Goal: Task Accomplishment & Management: Use online tool/utility

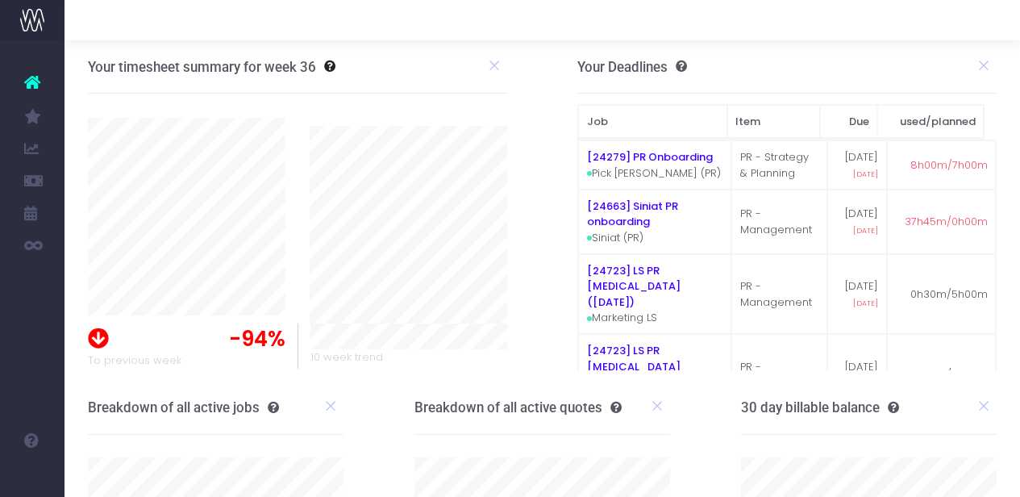
click at [29, 29] on img at bounding box center [32, 20] width 24 height 24
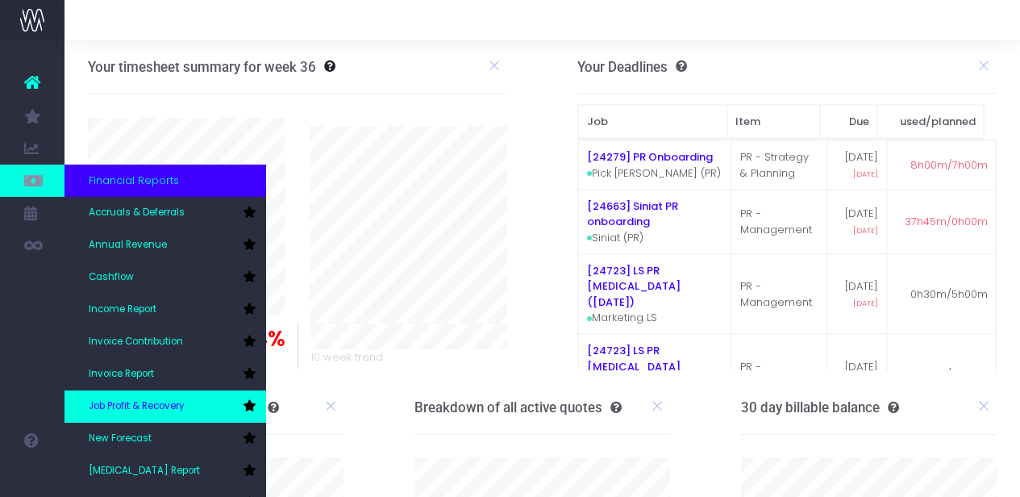
click at [159, 399] on span "Job Profit & Recovery" at bounding box center [137, 406] width 96 height 15
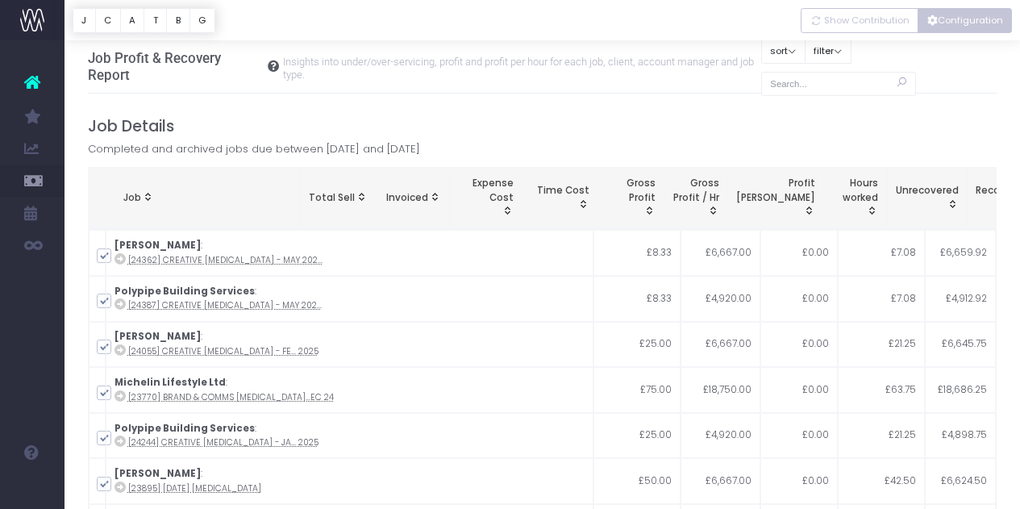
click at [943, 23] on button "Configuration" at bounding box center [965, 20] width 94 height 25
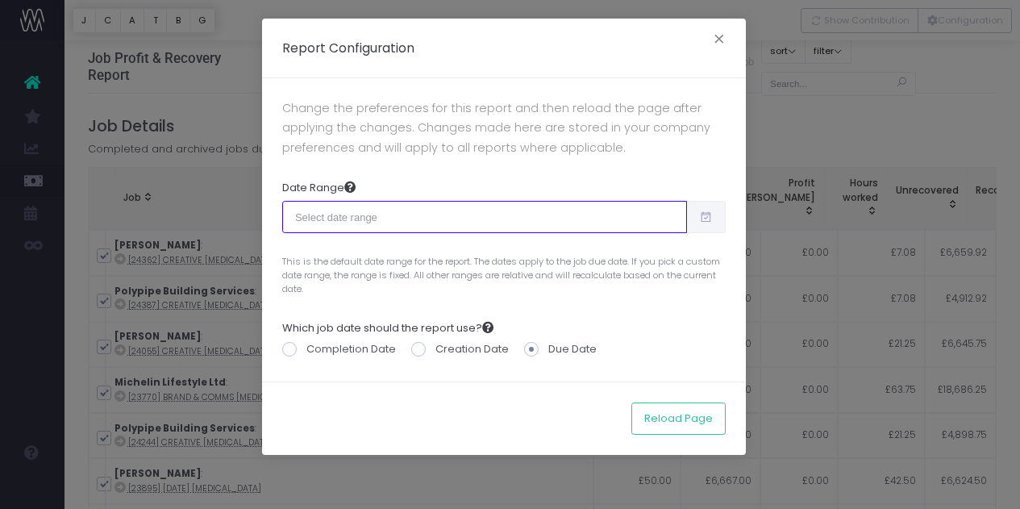
click at [494, 224] on input "text" at bounding box center [484, 217] width 405 height 32
type input "08-03-2025"
type input "09-01-2025"
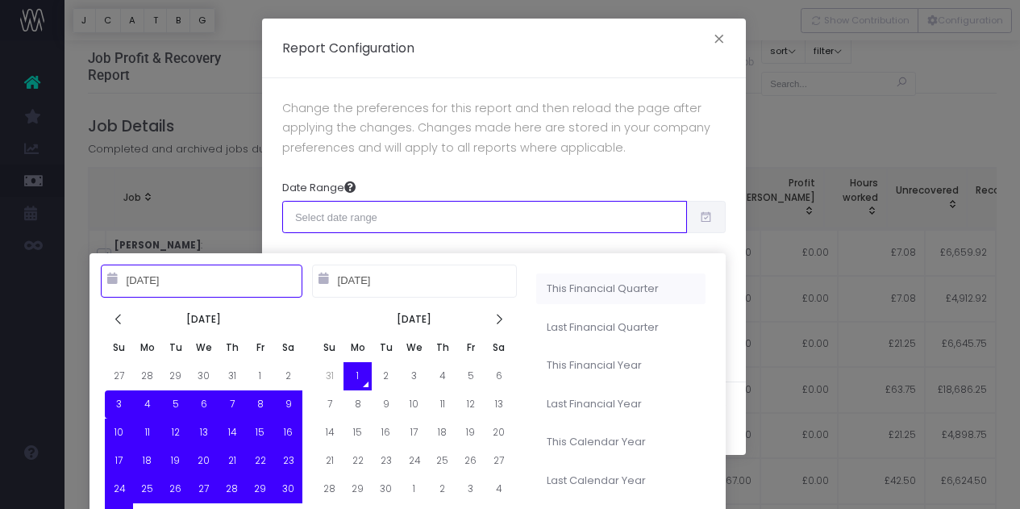
type input "07-01-2025"
type input "09-30-2025"
type input "08-03-2025"
type input "09-01-2025"
type input "07-01-2025"
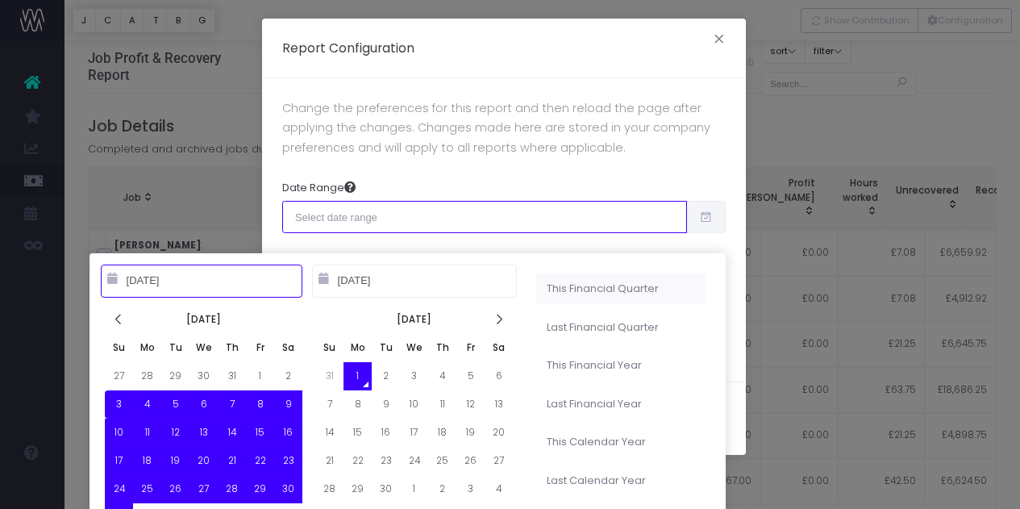
type input "09-30-2025"
type input "08-03-2025"
type input "09-01-2025"
type input "04-01-2025"
type input "06-30-2025"
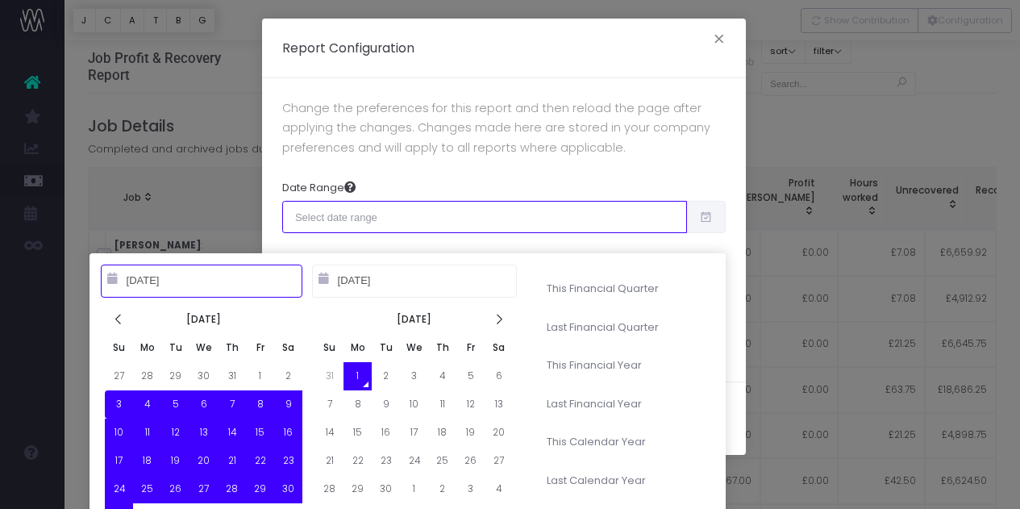
type input "08-03-2025"
type input "09-01-2025"
type input "10-01-2024"
type input "09-30-2025"
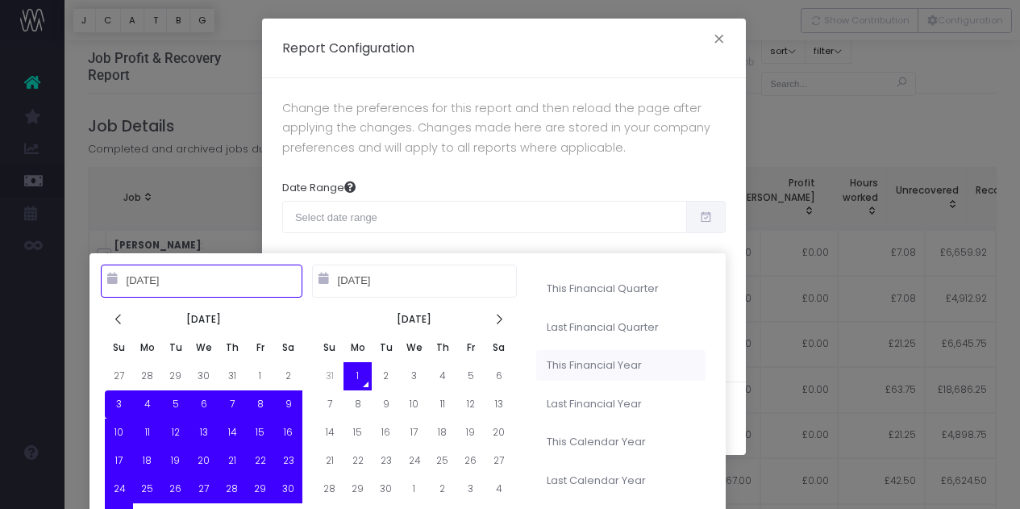
click at [572, 360] on li "This Financial Year" at bounding box center [620, 365] width 169 height 31
type input "Oct 1st 2024 – Sep 30th 2025"
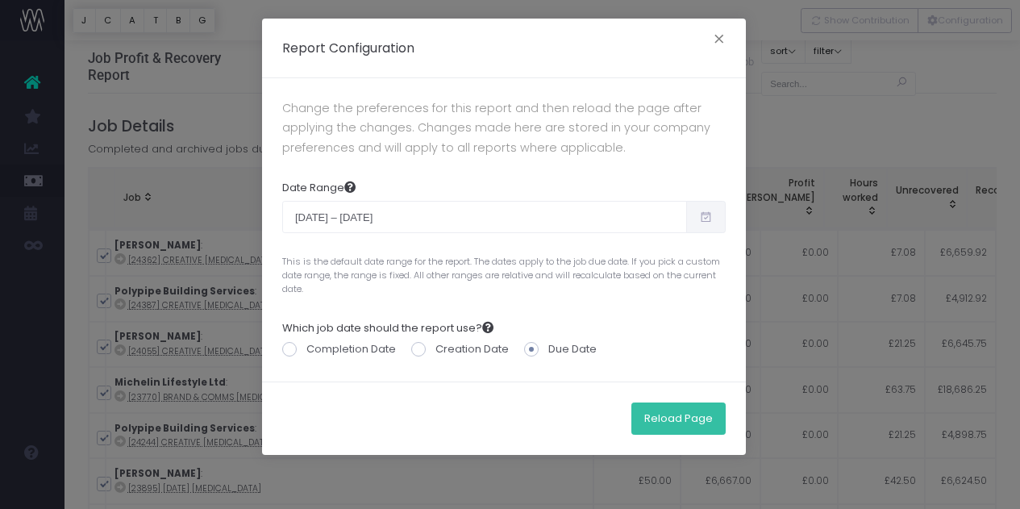
click at [672, 419] on button "Reload Page" at bounding box center [678, 418] width 94 height 32
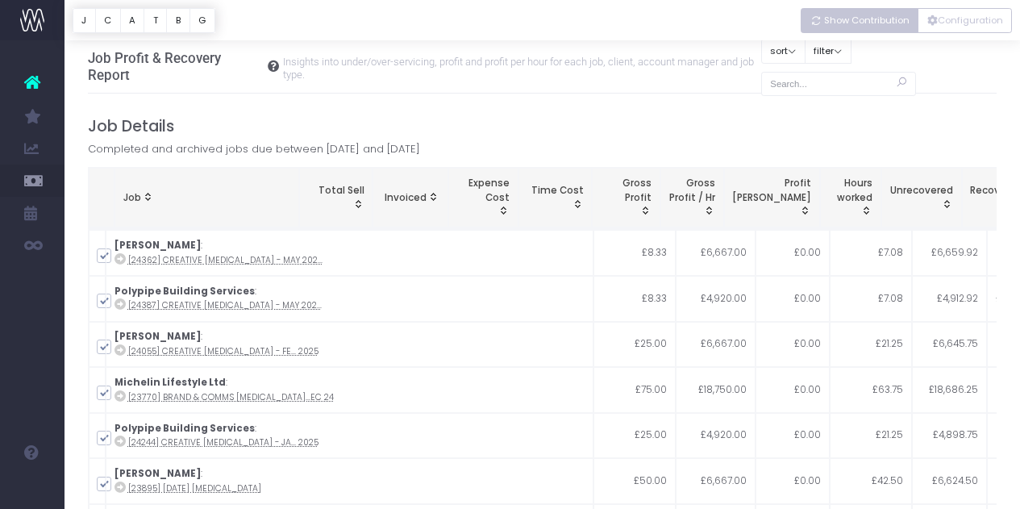
click at [857, 21] on span "Show Contribution" at bounding box center [866, 21] width 85 height 14
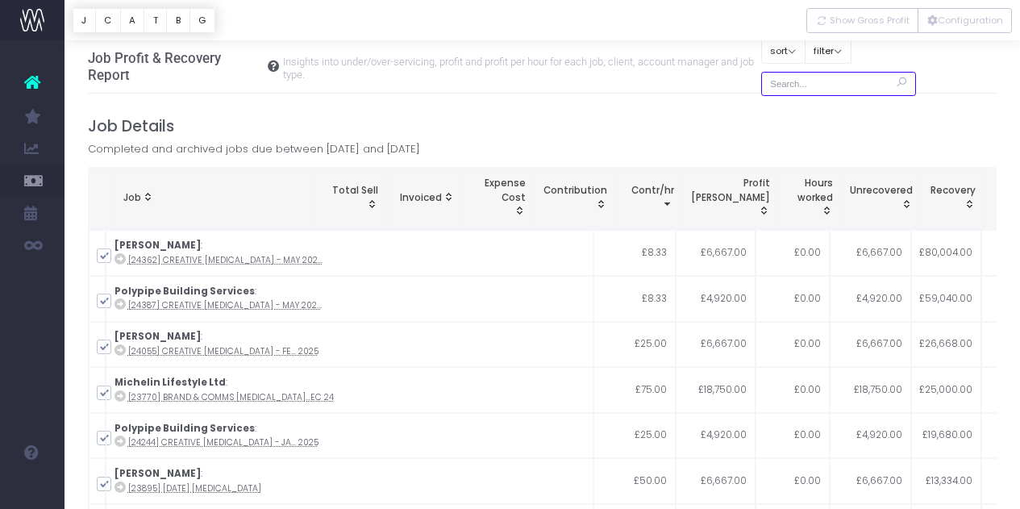
click at [804, 79] on input "text" at bounding box center [838, 84] width 155 height 25
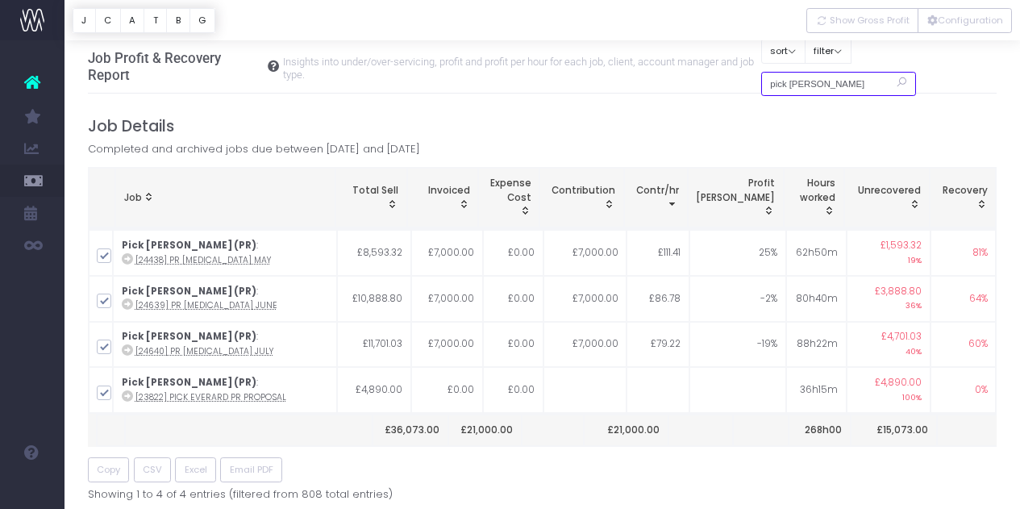
type input "pick everard PR"
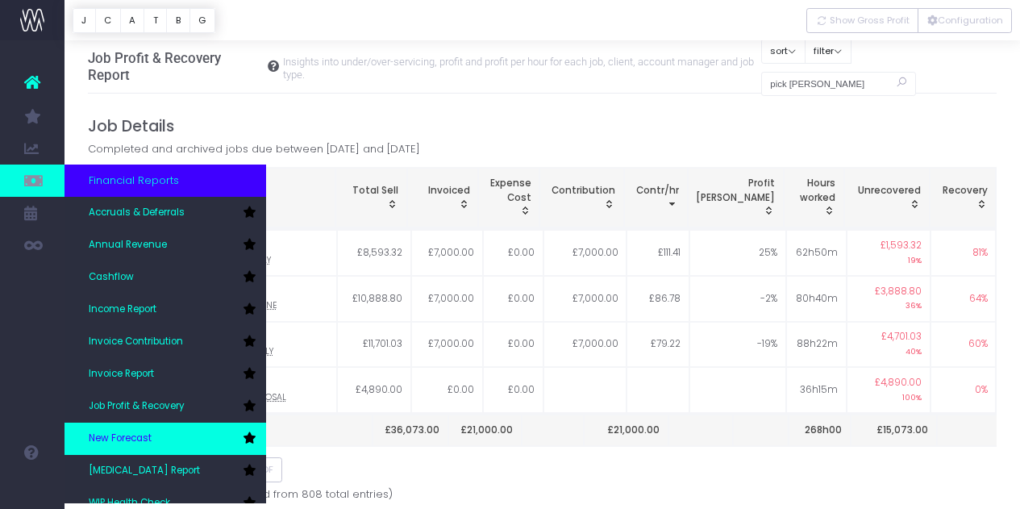
click at [167, 435] on link "New Forecast" at bounding box center [166, 439] width 202 height 32
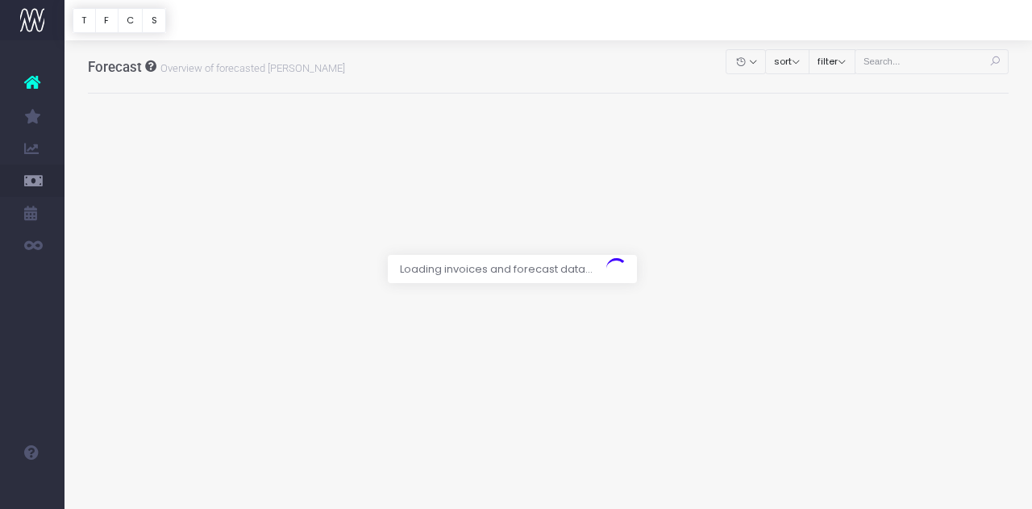
click at [167, 429] on div at bounding box center [516, 254] width 1032 height 509
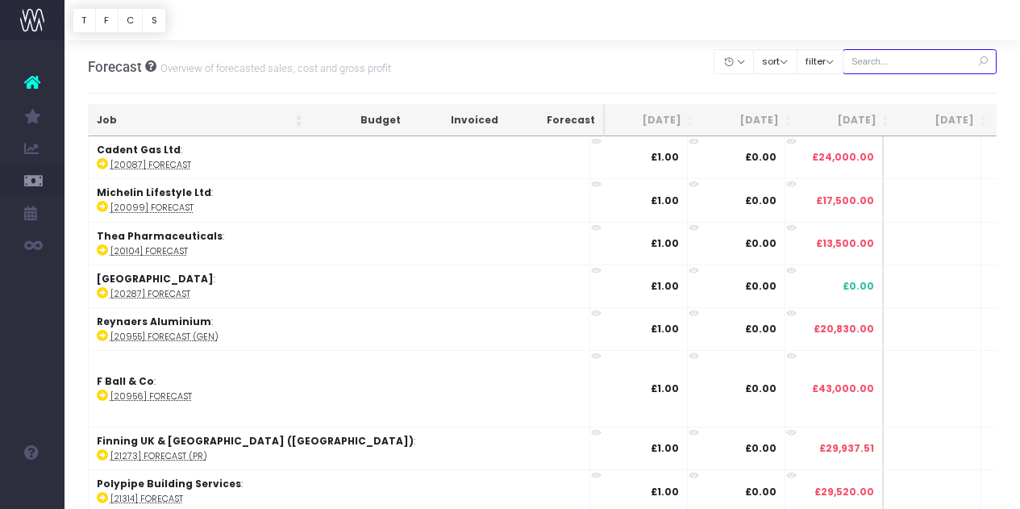
click at [898, 60] on input "text" at bounding box center [920, 61] width 155 height 25
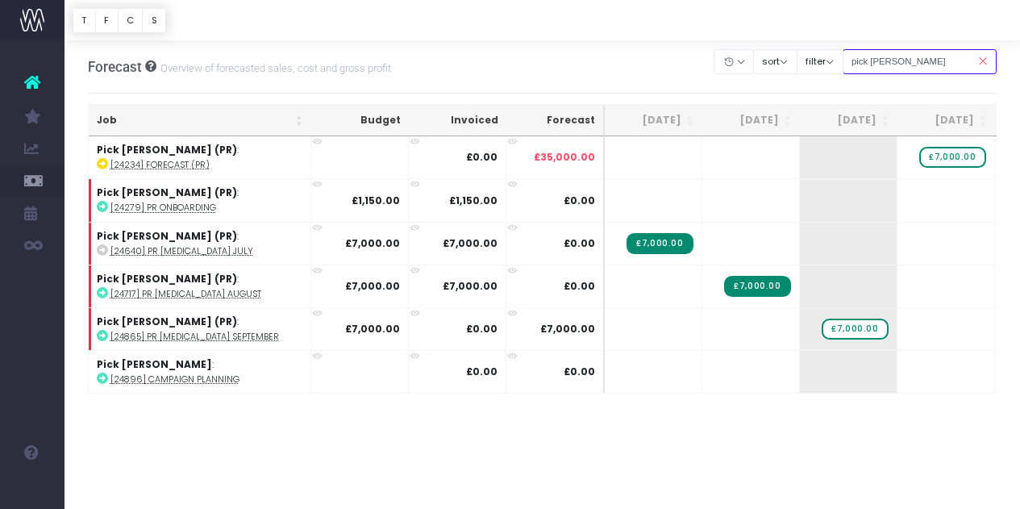
type input "pick everard pr"
click at [552, 57] on div "Forecast Overview of forecasted sales, cost and gross profit Clear Filters Hide…" at bounding box center [543, 66] width 910 height 53
click at [40, 84] on icon at bounding box center [32, 82] width 16 height 21
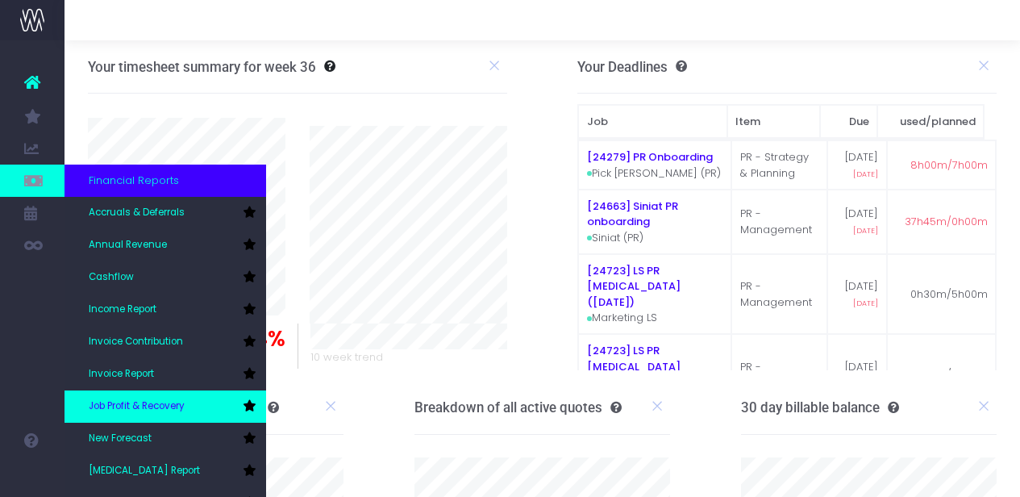
click at [159, 404] on span "Job Profit & Recovery" at bounding box center [137, 406] width 96 height 15
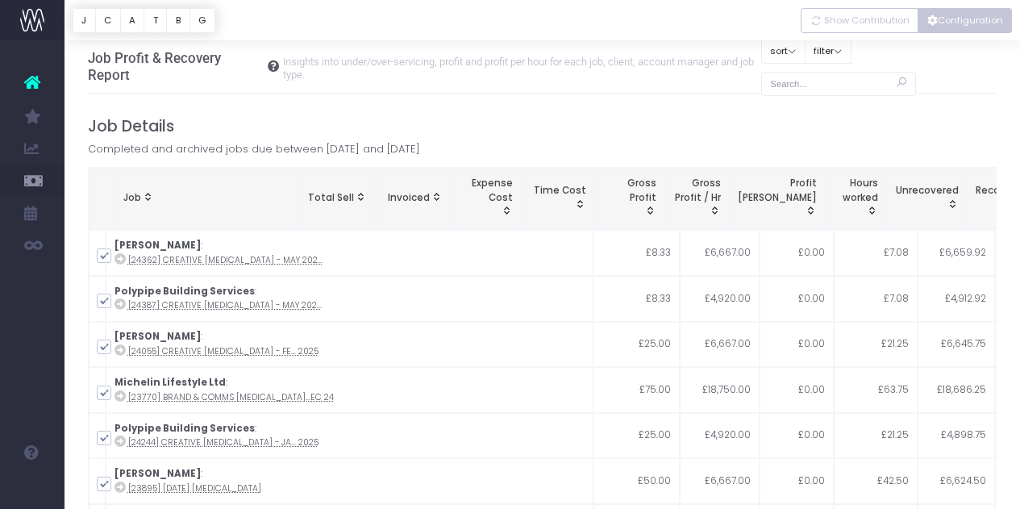
click at [964, 25] on button "Configuration" at bounding box center [965, 20] width 94 height 25
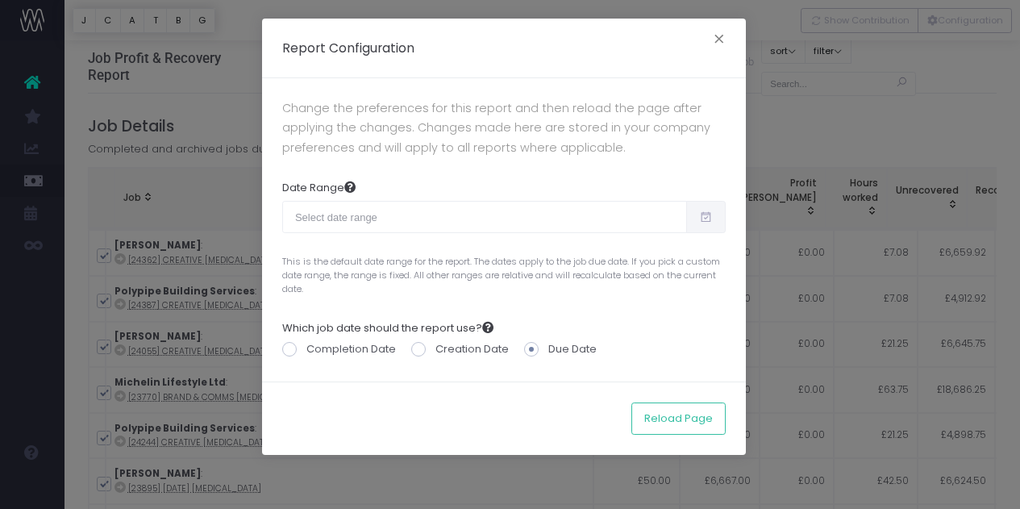
click at [712, 217] on icon at bounding box center [706, 217] width 14 height 0
type input "08-03-2025"
type input "09-01-2025"
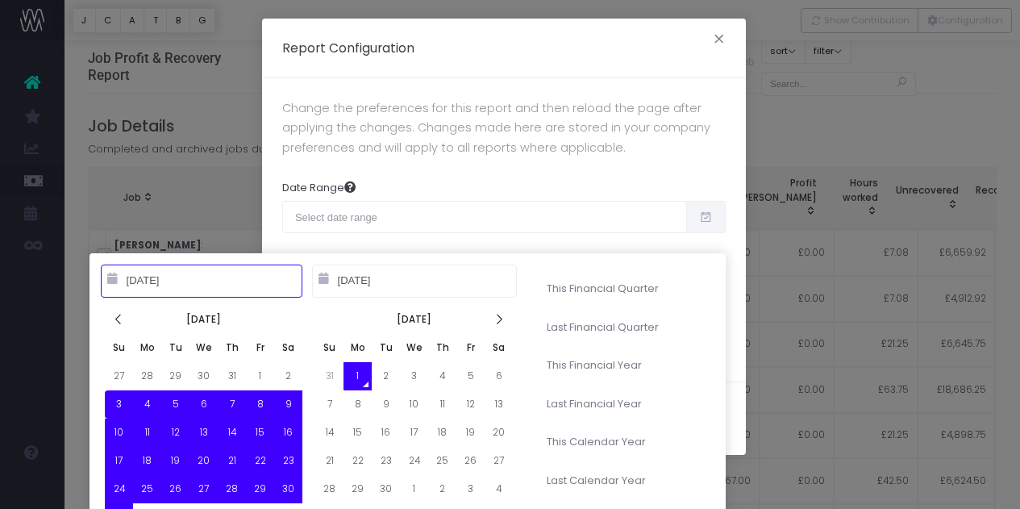
type input "04-01-2025"
type input "06-30-2025"
type input "10-01-2024"
type input "09-30-2025"
type input "01-01-2025"
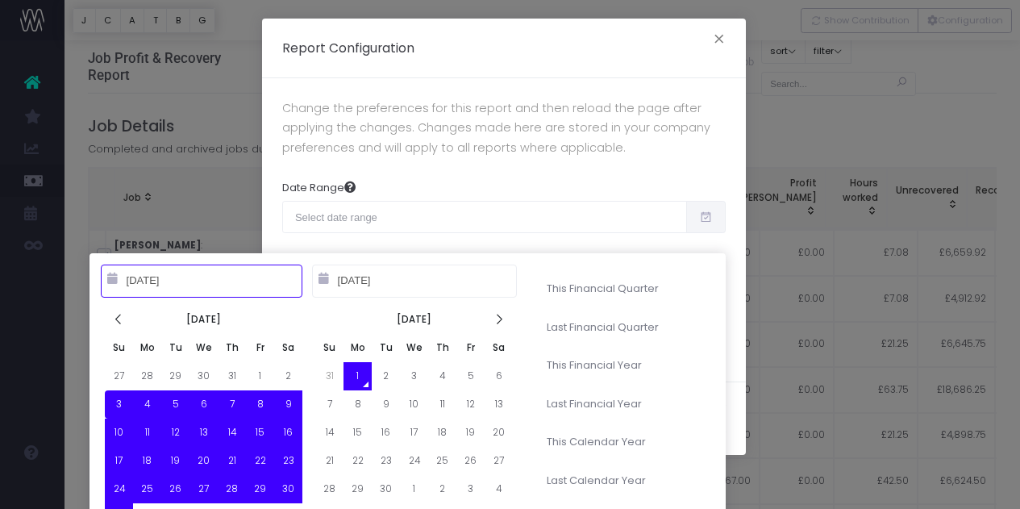
type input "12-31-2025"
type input "08-03-2025"
type input "09-01-2025"
type input "01-01-2023"
type input "12-31-2023"
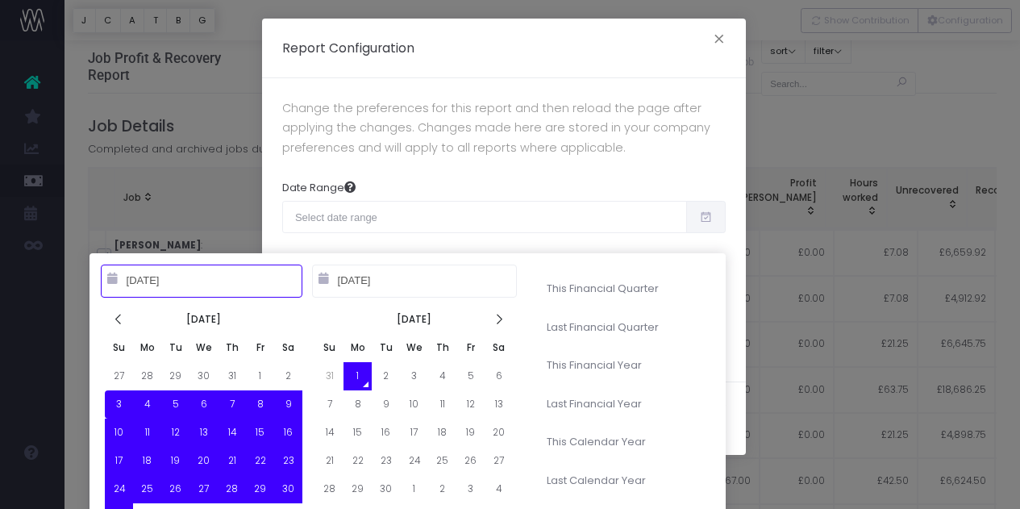
type input "08-03-2025"
type input "09-01-2025"
type input "01-01-2023"
type input "12-31-2023"
type input "01-01-2025"
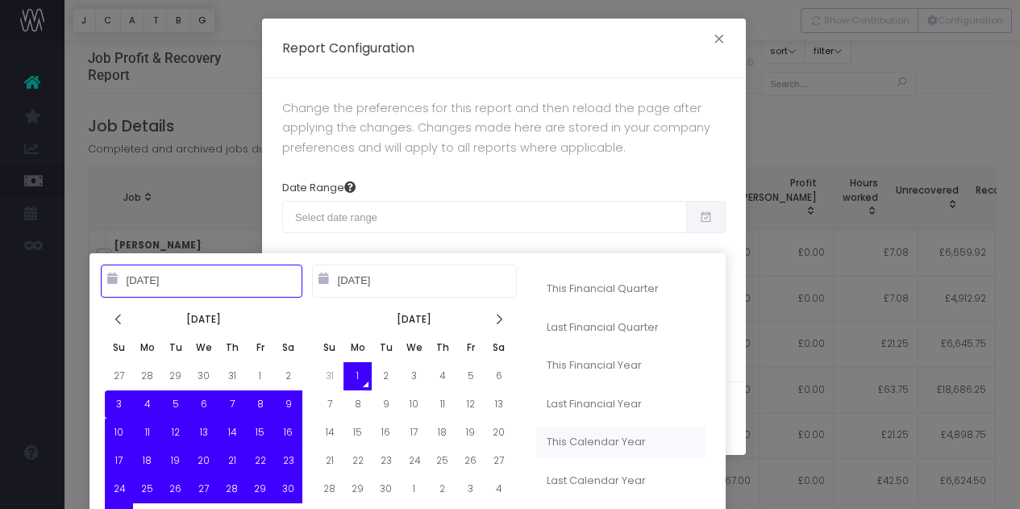
type input "12-31-2025"
type input "08-03-2025"
type input "09-01-2025"
type input "10-01-2023"
type input "09-30-2024"
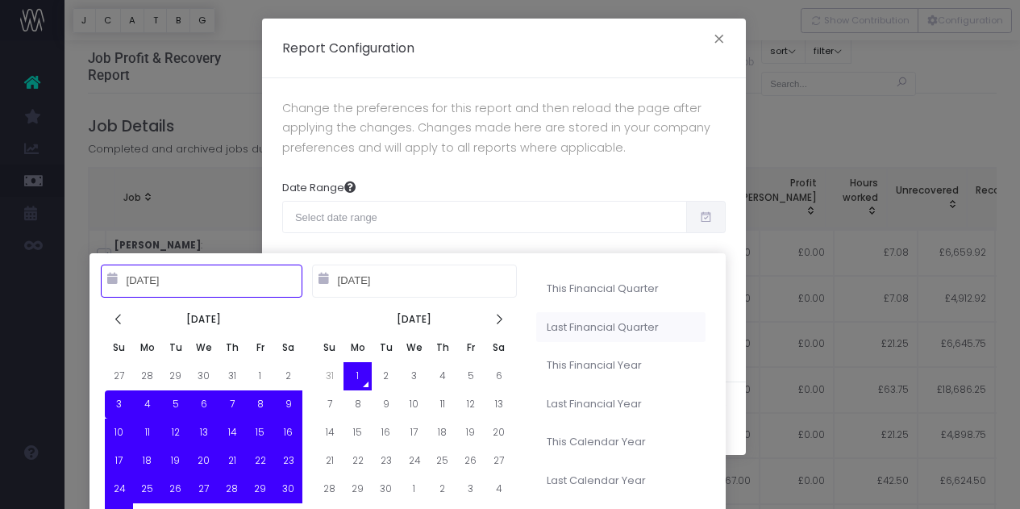
type input "08-03-2025"
type input "09-01-2025"
type input "10-01-2024"
type input "09-30-2025"
type input "04-01-2025"
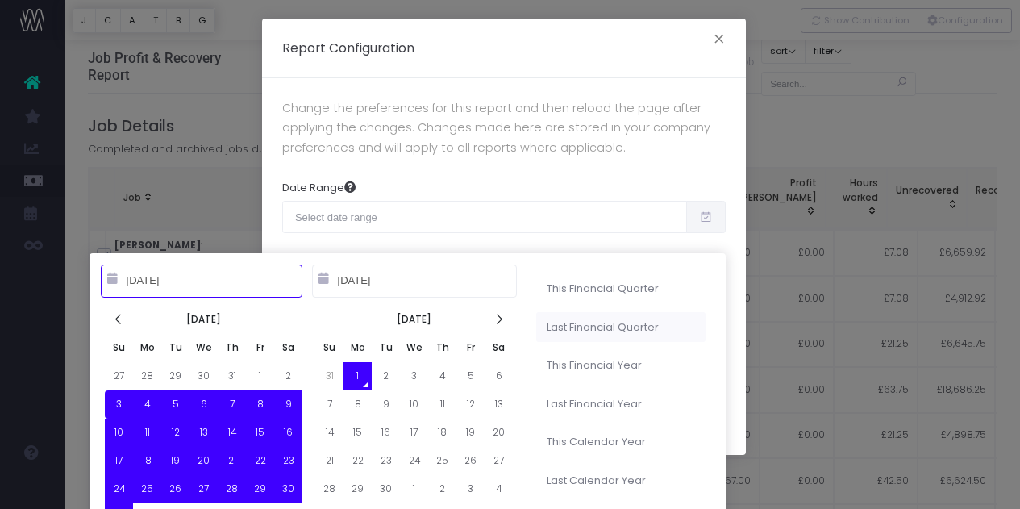
type input "06-30-2025"
type input "08-03-2025"
type input "09-01-2025"
type input "07-01-2025"
type input "09-30-2025"
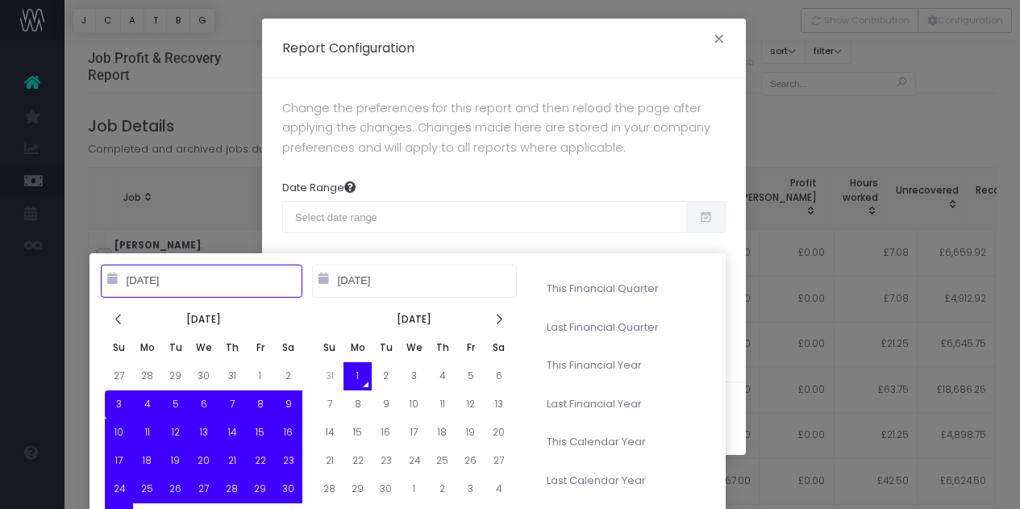
type input "08-03-2025"
type input "09-01-2025"
type input "07-01-2025"
type input "09-30-2025"
type input "08-03-2025"
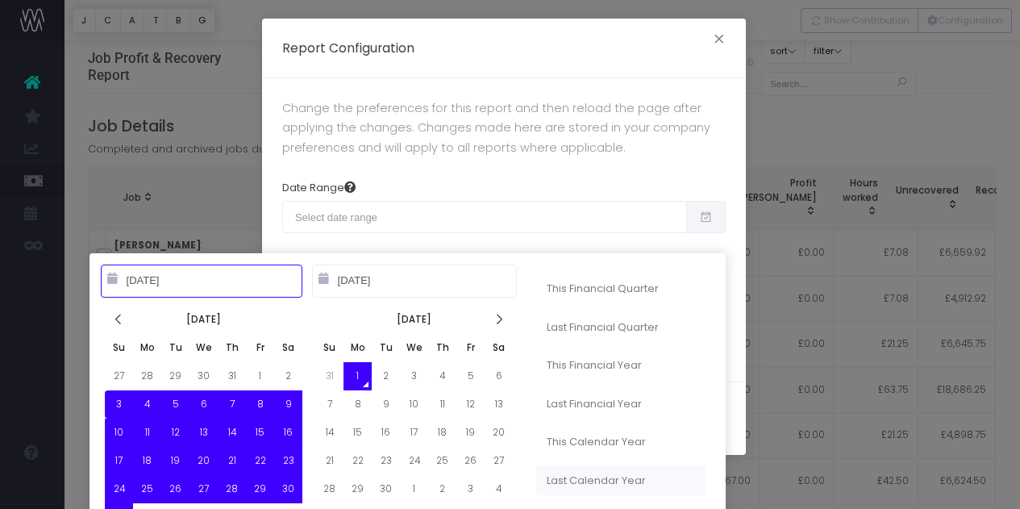
type input "09-01-2025"
type input "01-01-2023"
type input "12-31-2023"
type input "01-01-2025"
type input "12-31-2025"
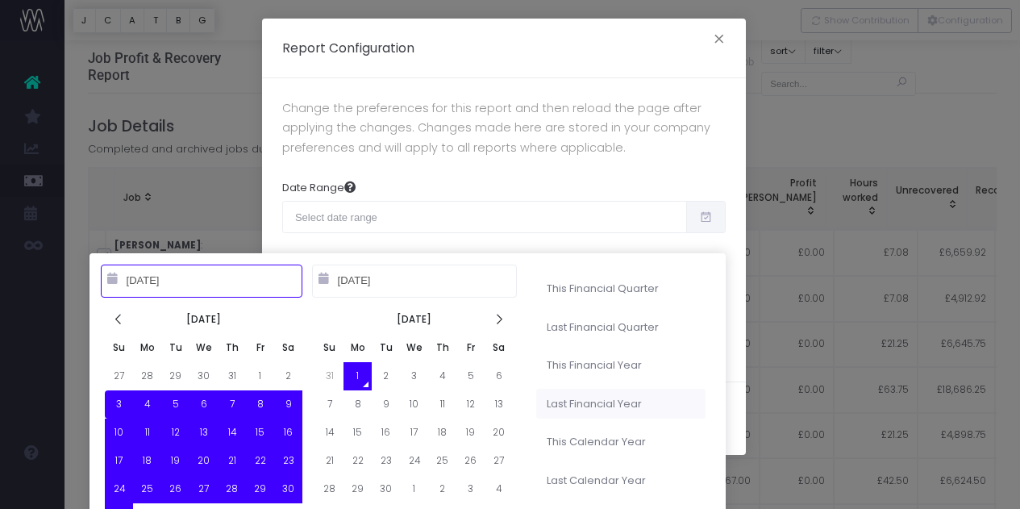
type input "10-01-2023"
type input "09-30-2024"
type input "10-01-2024"
type input "09-30-2025"
type input "08-03-2025"
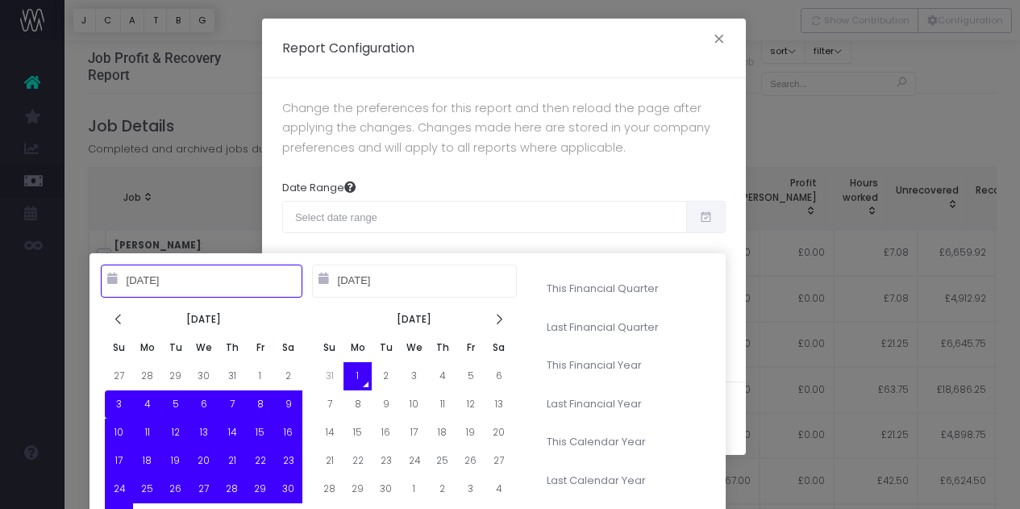
type input "09-01-2025"
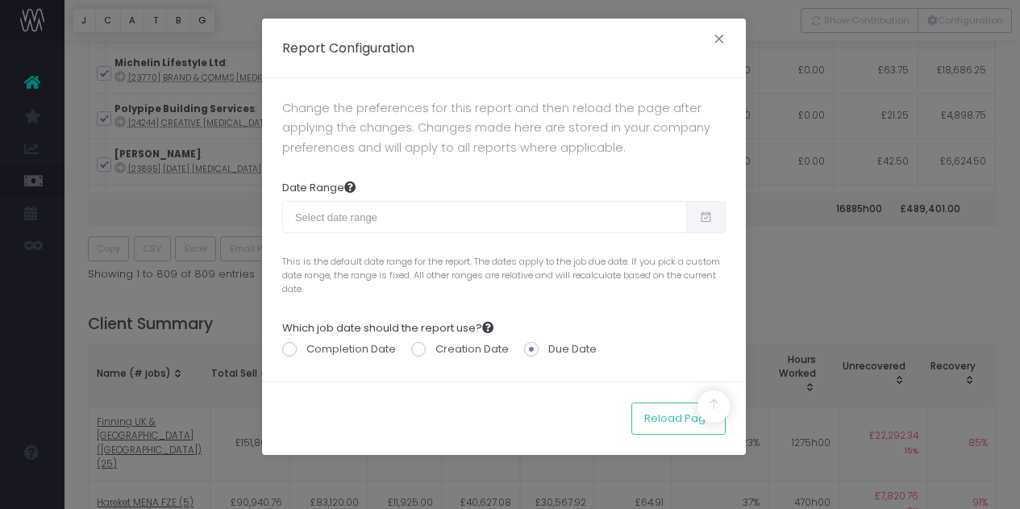
scroll to position [324, 0]
click at [705, 217] on icon at bounding box center [706, 217] width 14 height 0
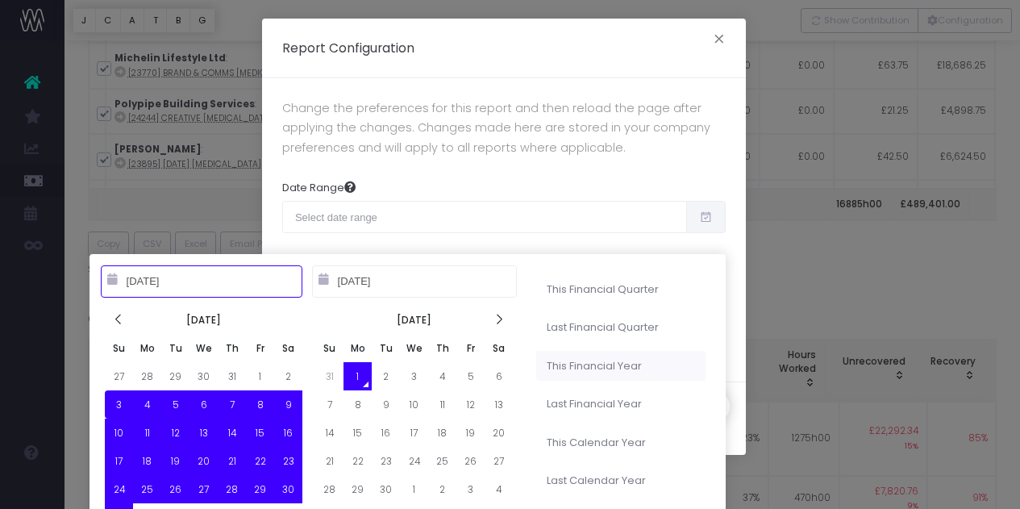
type input "07-01-2025"
type input "09-30-2025"
type input "04-01-2025"
type input "06-30-2025"
type input "10-01-2024"
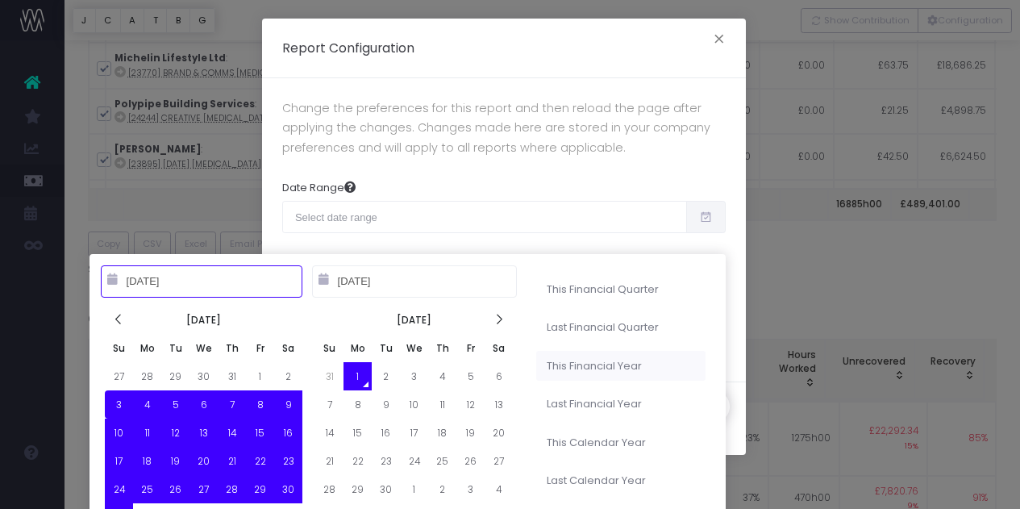
type input "09-30-2025"
type input "10-01-2023"
type input "09-30-2024"
click at [640, 403] on li "Last Financial Year" at bounding box center [620, 404] width 169 height 31
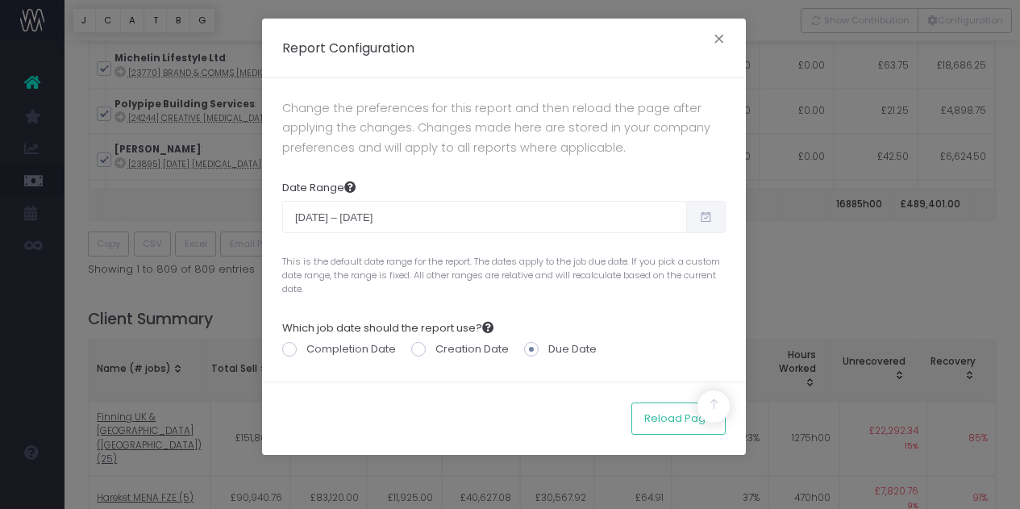
click at [699, 217] on icon at bounding box center [706, 217] width 14 height 0
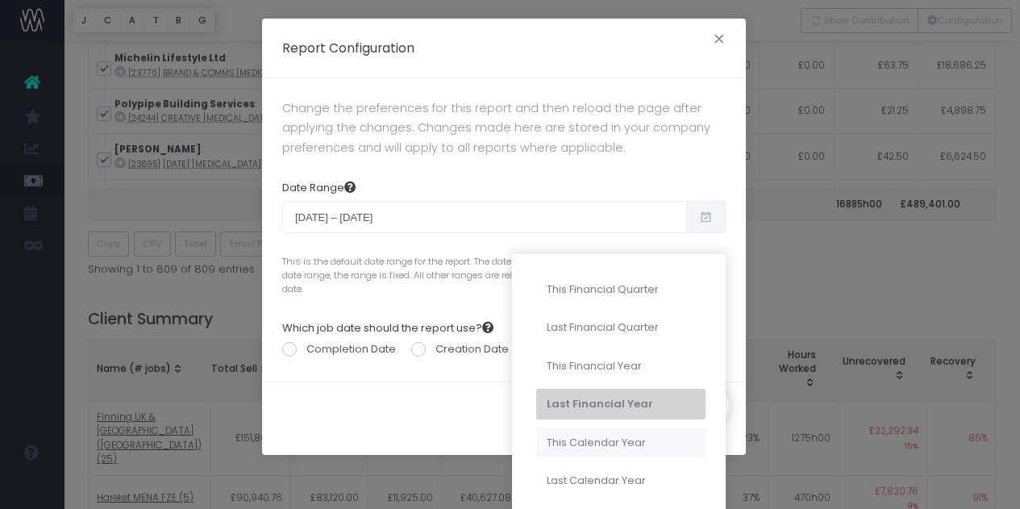
click at [646, 433] on li "This Calendar Year" at bounding box center [620, 442] width 169 height 31
type input "Jan 1st 2025 – Dec 31st 2025"
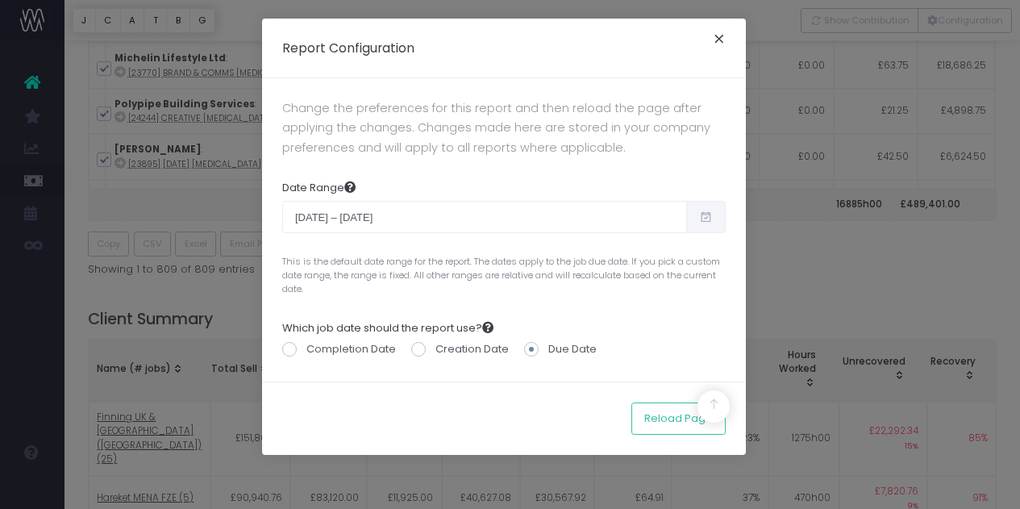
click at [716, 41] on button "×" at bounding box center [719, 41] width 34 height 26
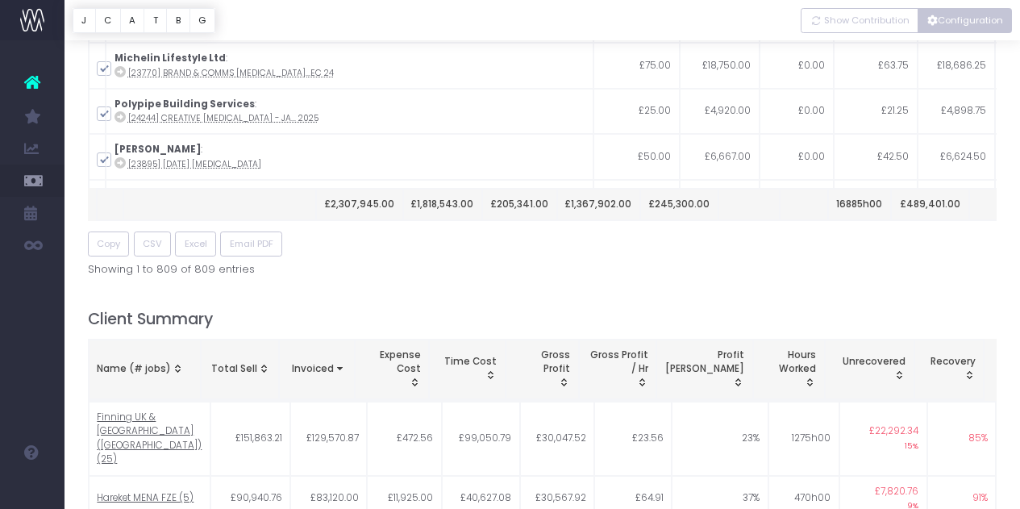
click at [953, 19] on button "Configuration" at bounding box center [965, 20] width 94 height 25
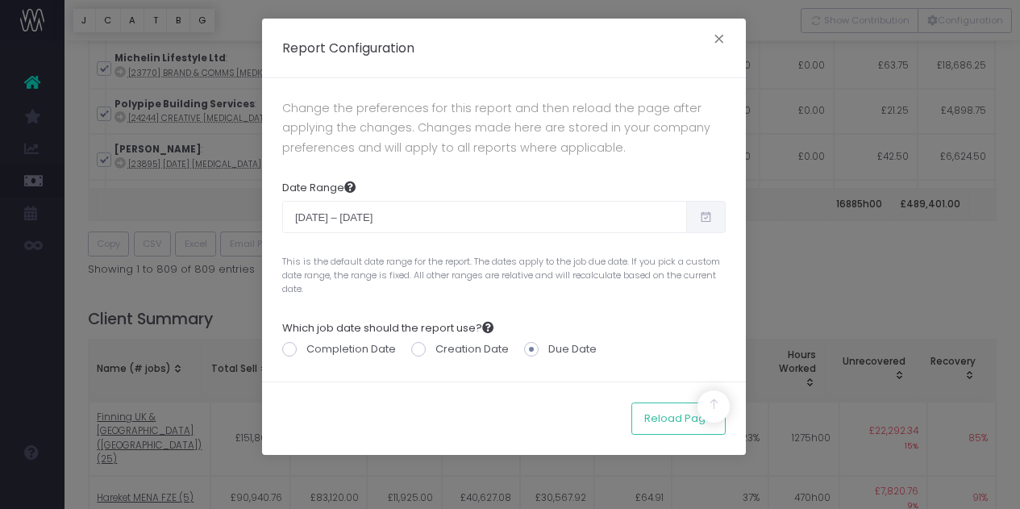
click at [531, 348] on span at bounding box center [531, 349] width 15 height 15
click at [548, 348] on input "Due Date" at bounding box center [553, 346] width 10 height 10
click at [530, 348] on span at bounding box center [531, 349] width 15 height 15
click at [548, 348] on input "Due Date" at bounding box center [553, 346] width 10 height 10
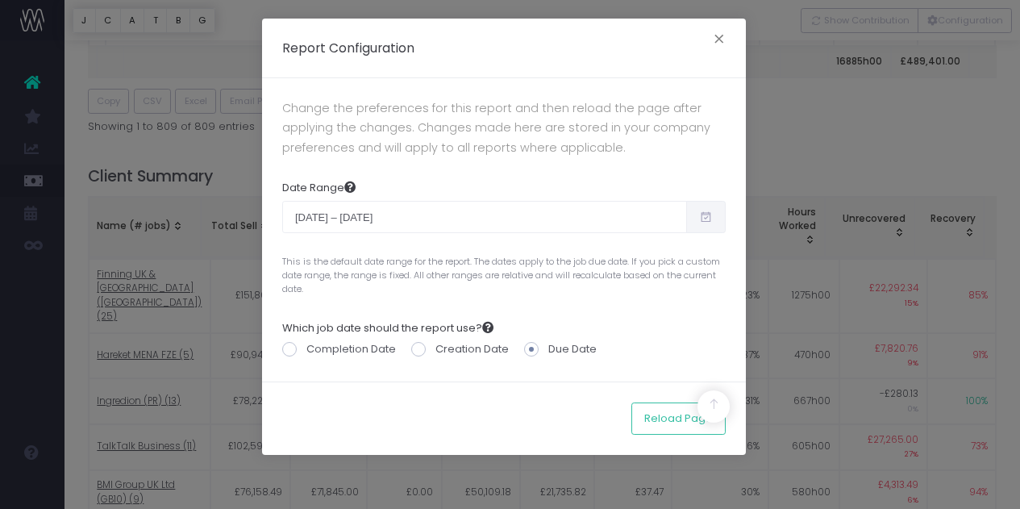
scroll to position [477, 0]
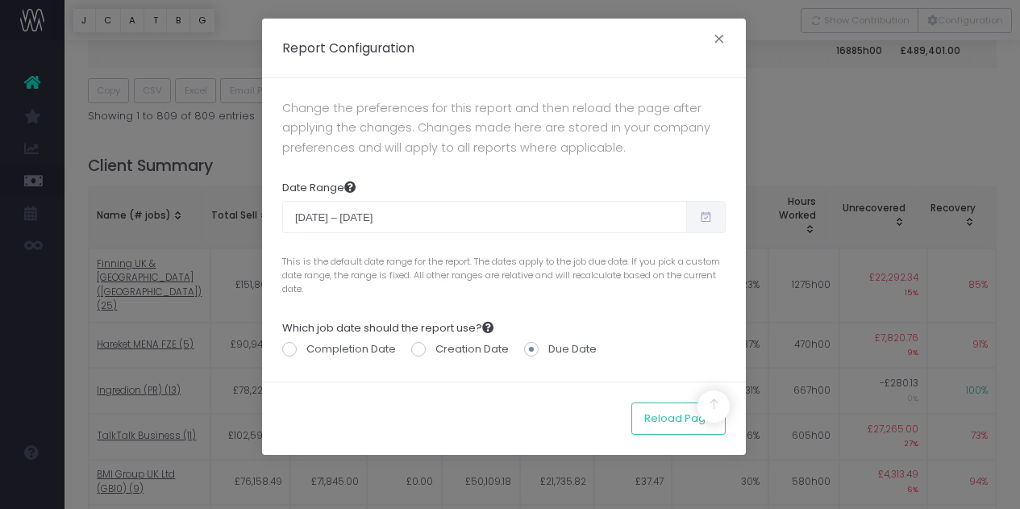
click at [528, 351] on span at bounding box center [531, 349] width 15 height 15
click at [548, 351] on input "Due Date" at bounding box center [553, 346] width 10 height 10
click at [702, 217] on icon at bounding box center [706, 217] width 14 height 0
click at [693, 177] on div "Date Range Jan 1st 2025 – Dec 31st 2025 This is the default date range for the …" at bounding box center [504, 238] width 444 height 140
click at [673, 425] on button "Reload Page" at bounding box center [678, 418] width 94 height 32
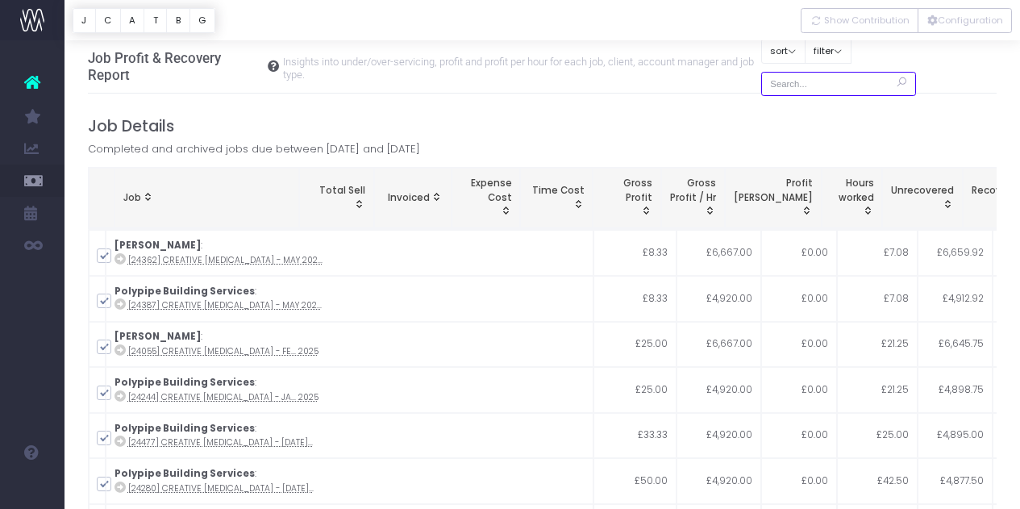
click at [813, 81] on input "text" at bounding box center [838, 84] width 155 height 25
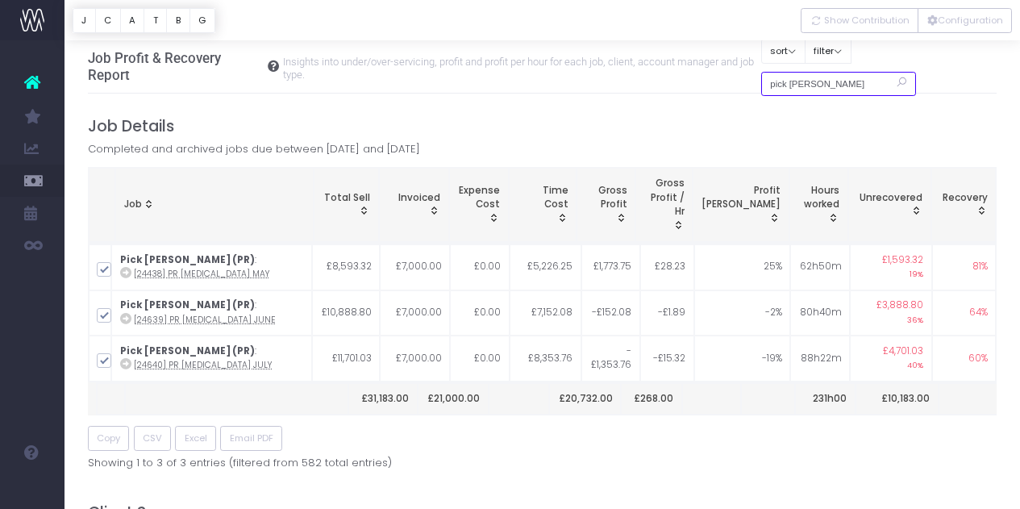
type input "pick [PERSON_NAME]"
click at [468, 433] on div "Copy CSV Excel Email PDF" at bounding box center [543, 438] width 910 height 25
click at [107, 269] on span at bounding box center [104, 269] width 15 height 15
click at [121, 269] on input "checkbox" at bounding box center [126, 266] width 10 height 10
checkbox input "false"
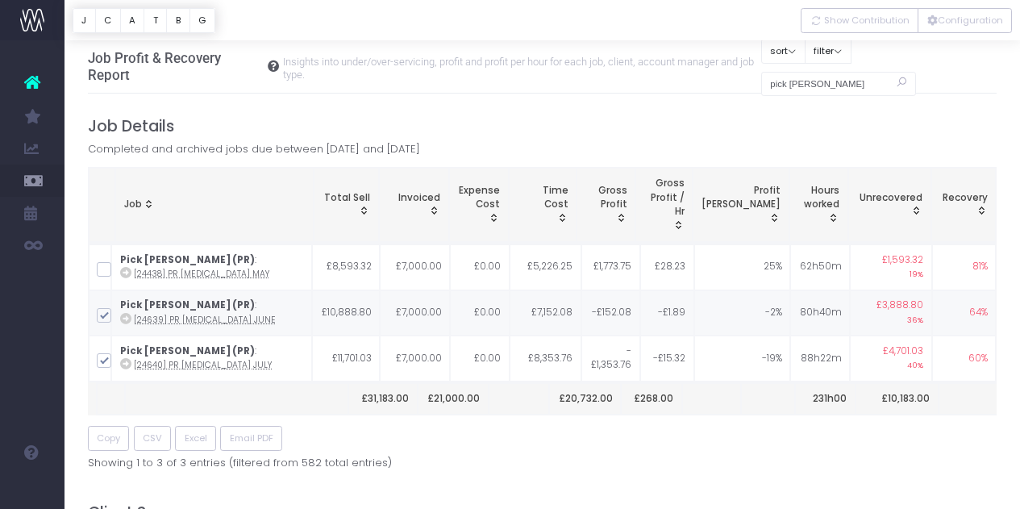
click at [104, 311] on span at bounding box center [104, 315] width 15 height 15
click at [121, 311] on input "checkbox" at bounding box center [126, 312] width 10 height 10
checkbox input "false"
click at [102, 267] on span at bounding box center [104, 269] width 15 height 15
click at [121, 267] on input "checkbox" at bounding box center [126, 266] width 10 height 10
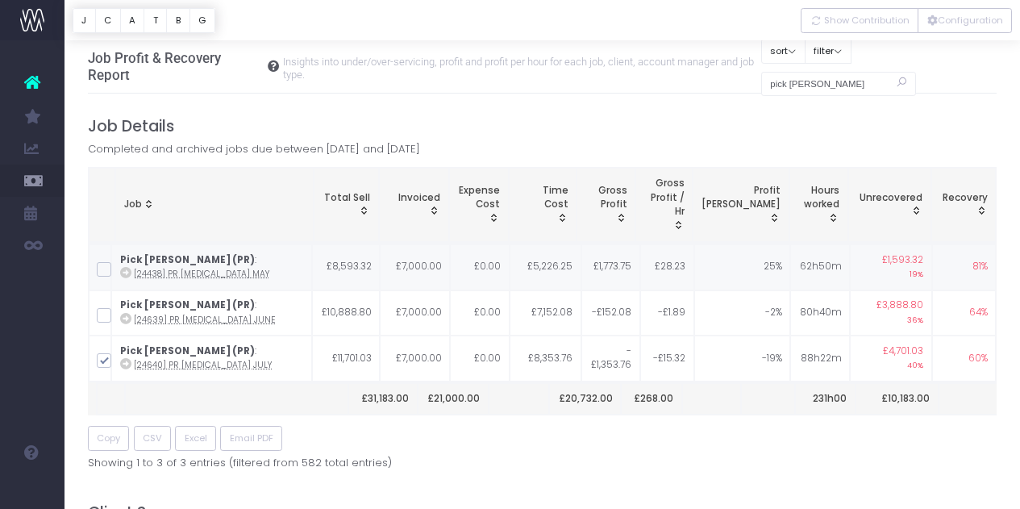
checkbox input "true"
click at [104, 323] on td at bounding box center [100, 313] width 23 height 46
click at [102, 318] on span at bounding box center [104, 315] width 15 height 15
click at [121, 318] on input "checkbox" at bounding box center [126, 312] width 10 height 10
checkbox input "true"
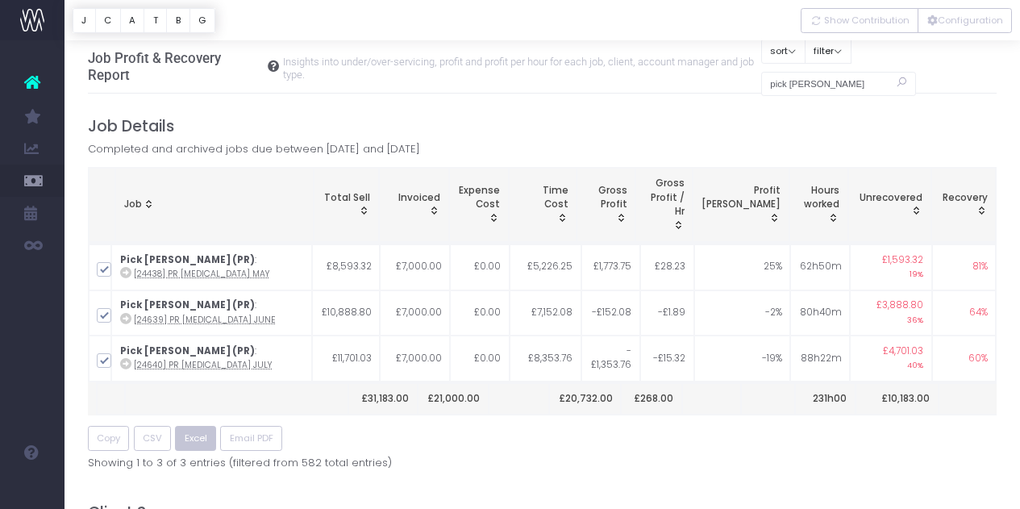
click at [191, 445] on button "Excel" at bounding box center [195, 438] width 41 height 25
